Goal: Information Seeking & Learning: Learn about a topic

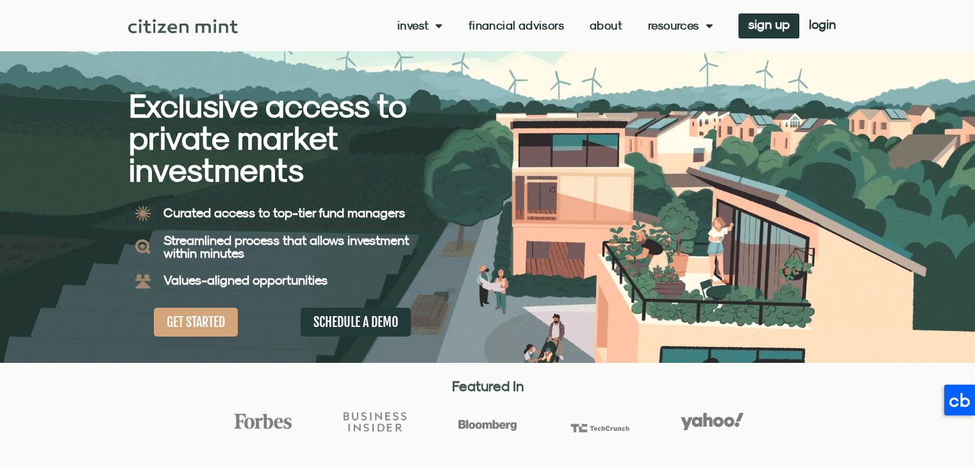
scroll to position [23, 0]
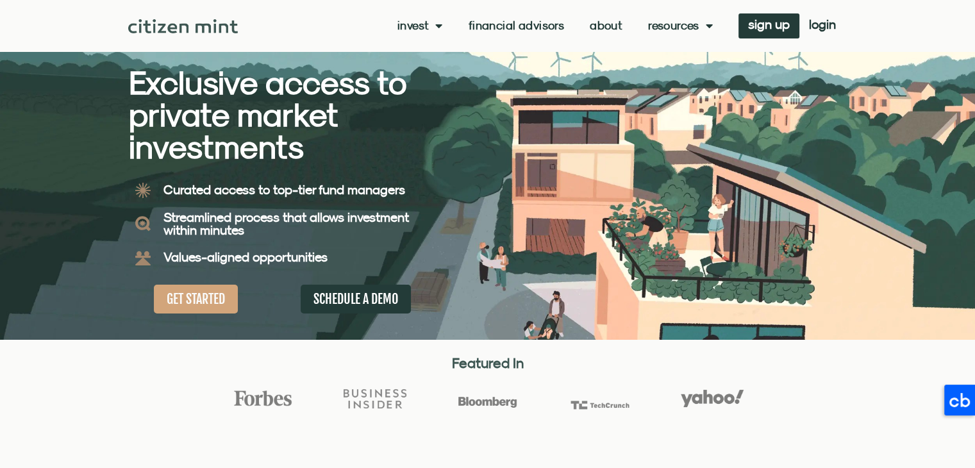
click at [349, 162] on h2 "Exclusive access to private market investments" at bounding box center [286, 115] width 314 height 96
drag, startPoint x: 219, startPoint y: 223, endPoint x: 278, endPoint y: 244, distance: 62.7
click at [274, 239] on div "Streamlined process that allows investment within minutes" at bounding box center [300, 223] width 286 height 38
drag, startPoint x: 308, startPoint y: 263, endPoint x: 367, endPoint y: 265, distance: 58.4
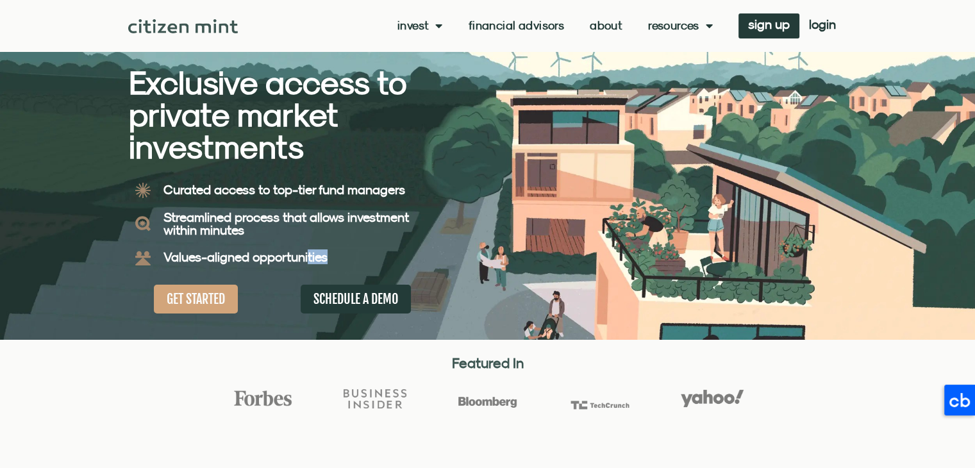
click at [367, 265] on div "Values-aligned opportunities" at bounding box center [300, 257] width 286 height 29
click at [377, 267] on div "Values-aligned opportunities" at bounding box center [300, 257] width 286 height 29
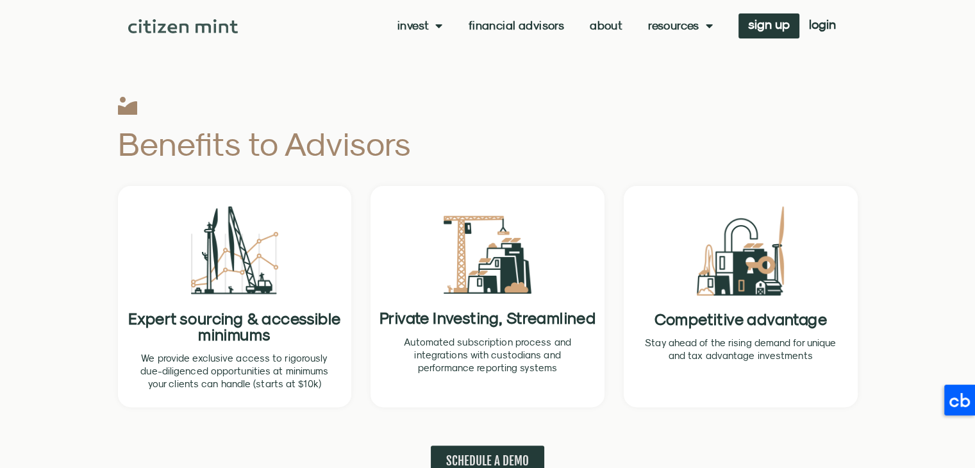
scroll to position [395, 0]
drag, startPoint x: 219, startPoint y: 374, endPoint x: 299, endPoint y: 390, distance: 82.3
click at [293, 381] on p "We provide exclusive access to rigorously due-diligenced opportunities at minim…" at bounding box center [234, 370] width 193 height 38
click at [299, 390] on p "We provide exclusive access to rigorously due-diligenced opportunities at minim…" at bounding box center [234, 370] width 193 height 38
drag, startPoint x: 512, startPoint y: 357, endPoint x: 573, endPoint y: 382, distance: 65.8
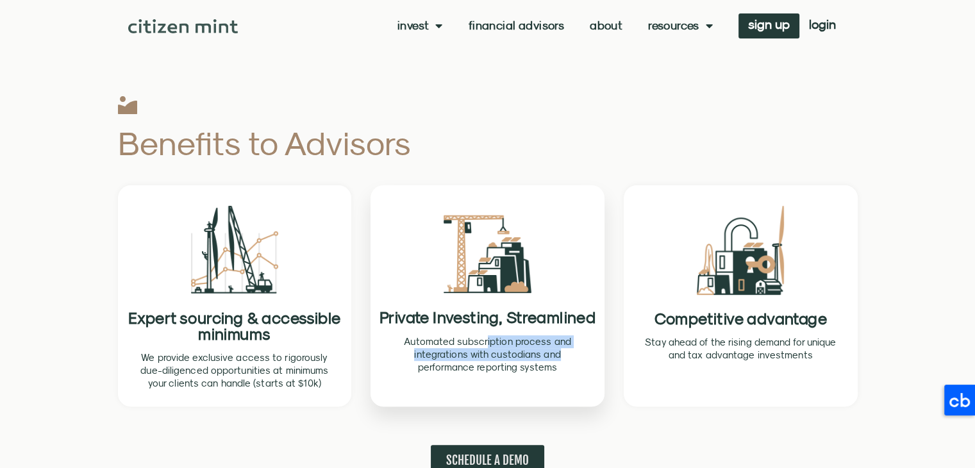
click at [572, 381] on div "Automated subscription process and integrations with custodians and performance…" at bounding box center [487, 358] width 219 height 47
click at [573, 382] on div "Automated subscription process and integrations with custodians and performance…" at bounding box center [487, 358] width 219 height 47
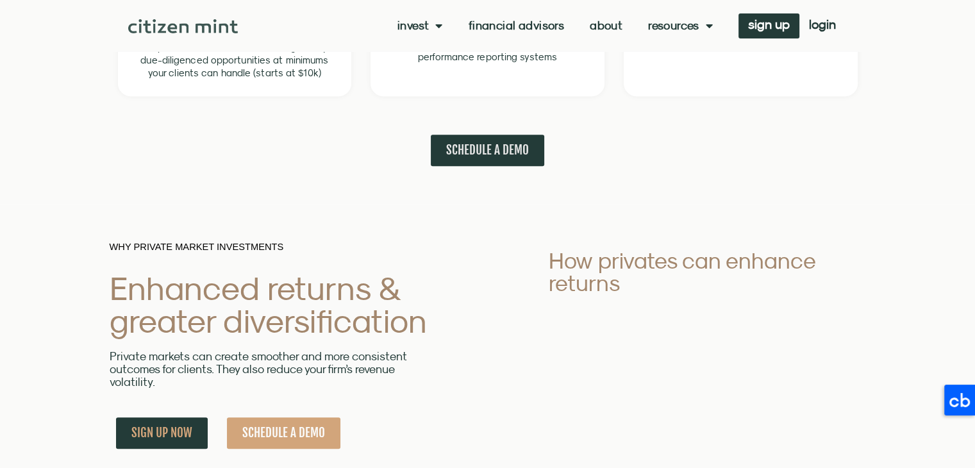
scroll to position [706, 0]
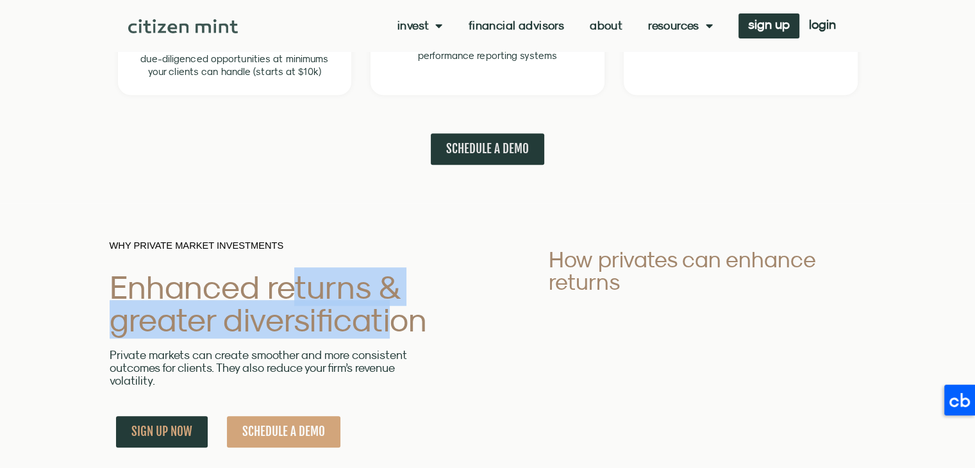
drag, startPoint x: 295, startPoint y: 290, endPoint x: 420, endPoint y: 351, distance: 139.3
click at [412, 344] on div "WHY PRIVATE MARKET INVESTMENTS Enhanced returns & greater diversification Priva…" at bounding box center [271, 348] width 322 height 212
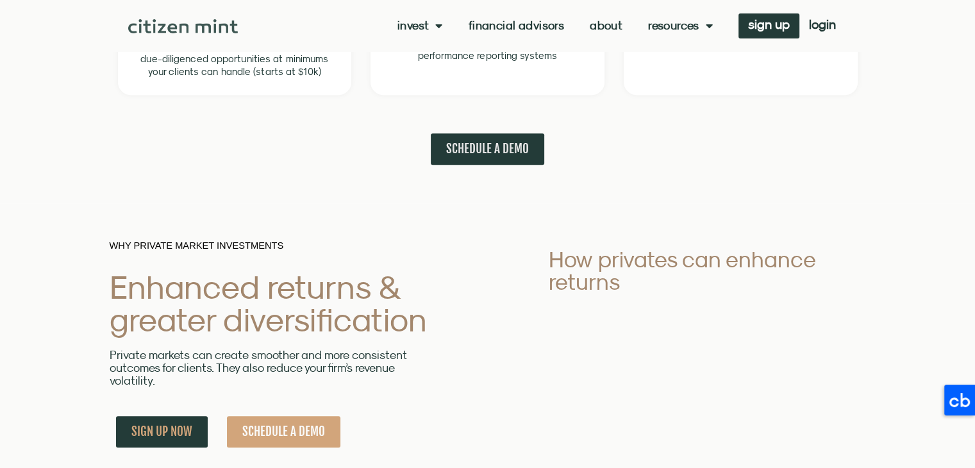
click at [426, 359] on p "Private markets can create smoother and more consistent outcomes for clients. T…" at bounding box center [271, 368] width 322 height 38
click at [284, 361] on p "Private markets can create smoother and more consistent outcomes for clients. T…" at bounding box center [271, 368] width 322 height 38
click at [294, 369] on p "Private markets can create smoother and more consistent outcomes for clients. T…" at bounding box center [271, 368] width 322 height 38
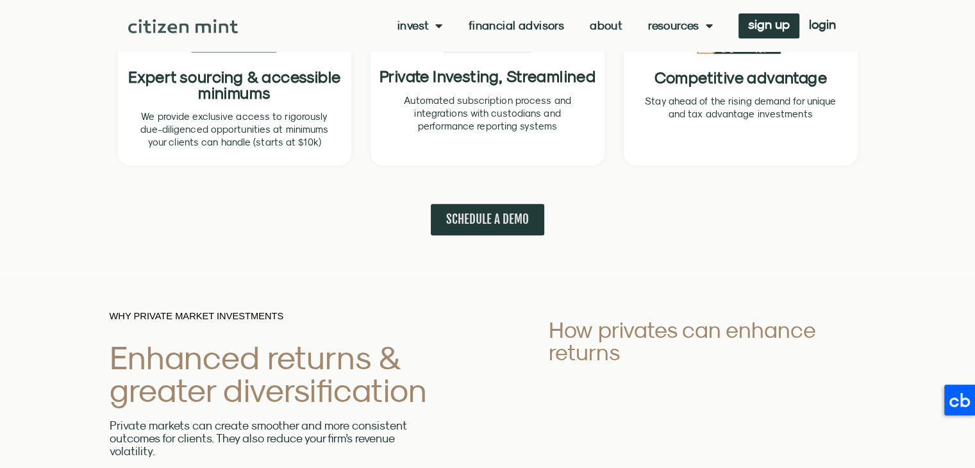
scroll to position [635, 0]
